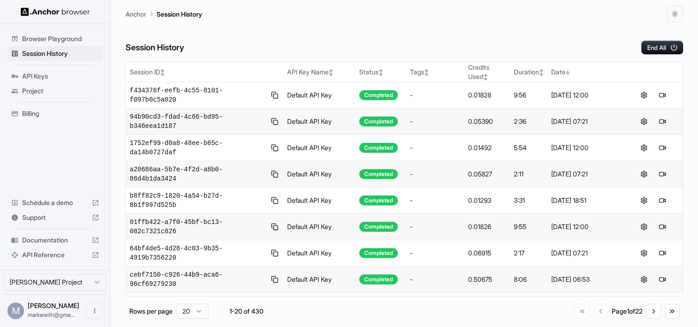
click at [54, 43] on span "Browser Playground" at bounding box center [60, 38] width 77 height 9
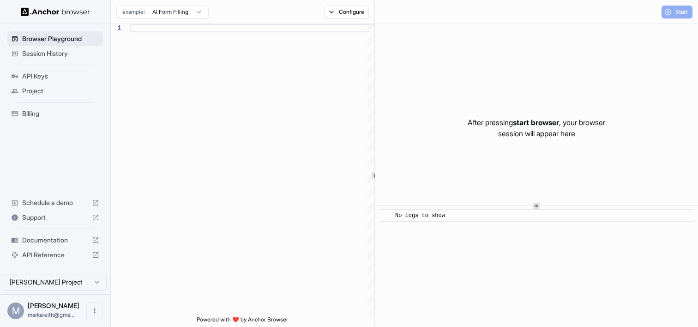
scroll to position [83, 0]
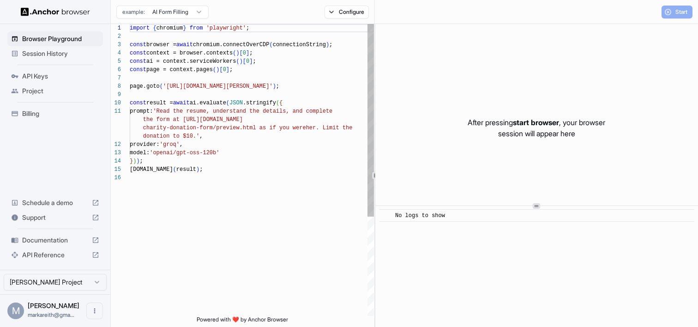
click at [54, 52] on span "Session History" at bounding box center [60, 53] width 77 height 9
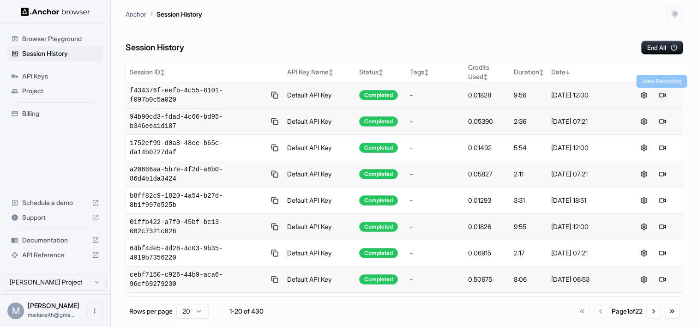
click at [664, 94] on button at bounding box center [662, 95] width 11 height 11
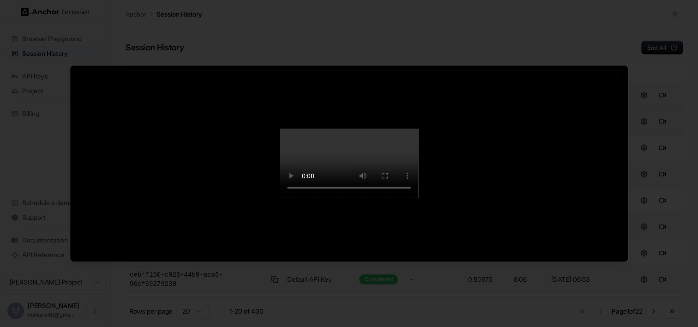
click at [573, 262] on div at bounding box center [349, 164] width 558 height 196
click at [209, 18] on div at bounding box center [349, 163] width 698 height 327
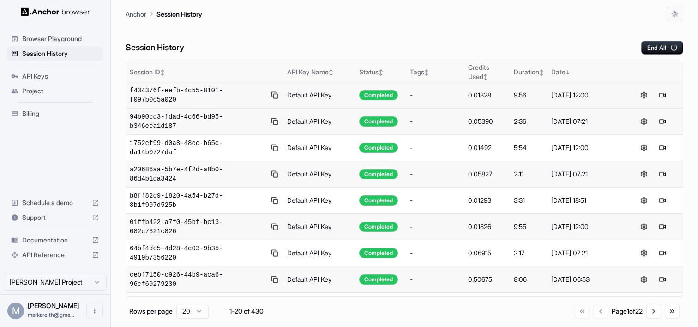
click at [565, 75] on div "Date ↓" at bounding box center [585, 71] width 69 height 9
click at [565, 75] on div "Date ↑" at bounding box center [585, 71] width 69 height 9
click at [644, 94] on button at bounding box center [643, 95] width 11 height 11
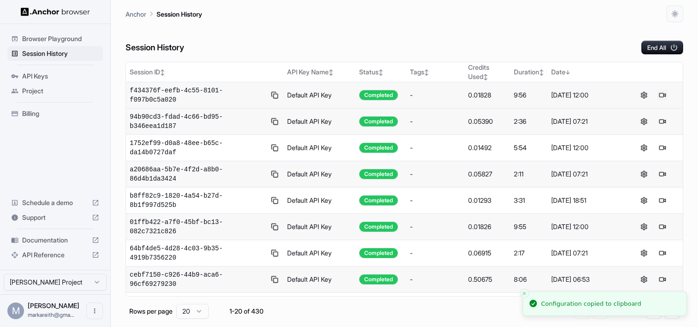
click at [661, 96] on button at bounding box center [662, 95] width 11 height 11
